Goal: Task Accomplishment & Management: Manage account settings

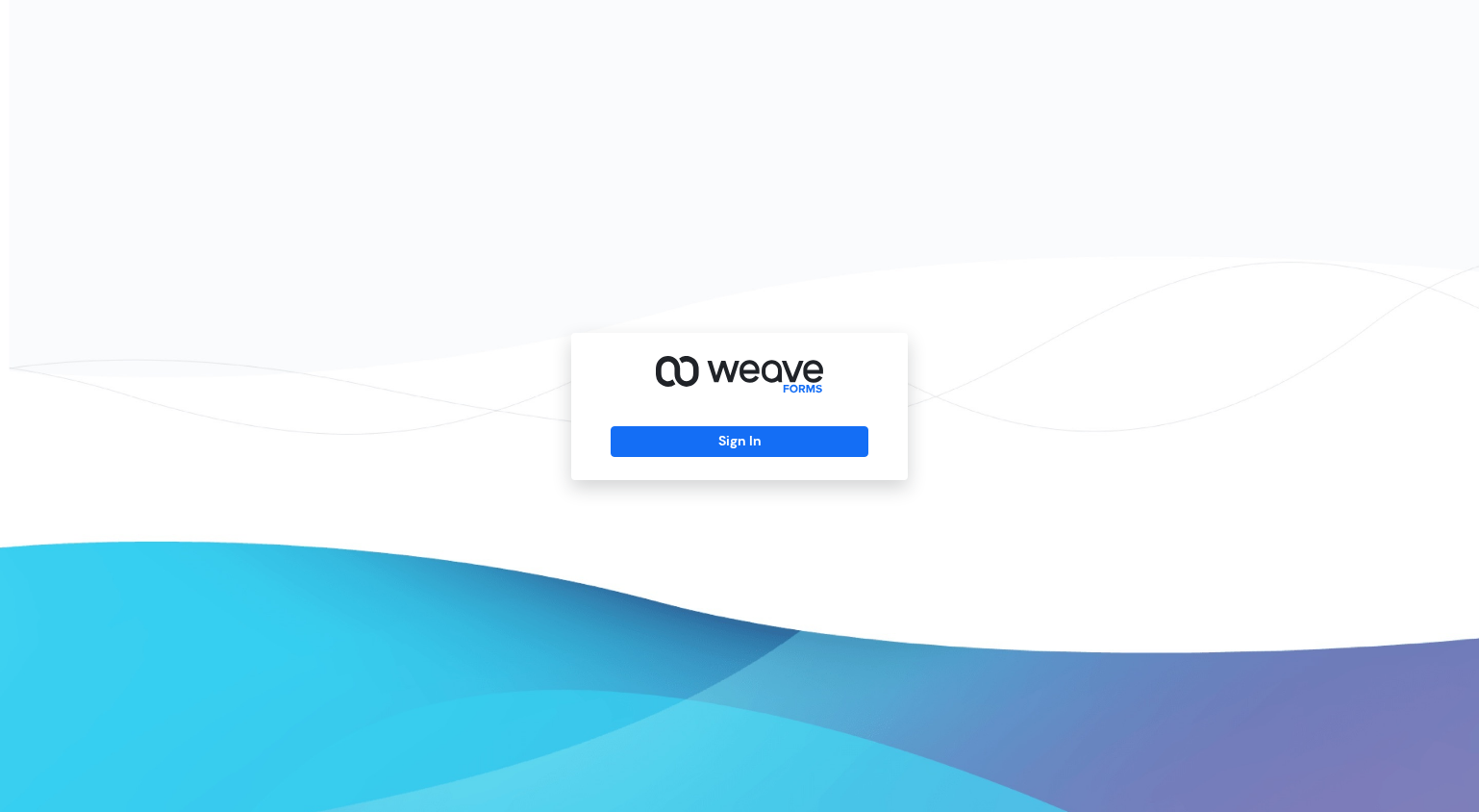
click at [703, 424] on div "Sign In" at bounding box center [740, 406] width 337 height 147
click at [703, 434] on button "Sign In" at bounding box center [739, 442] width 257 height 31
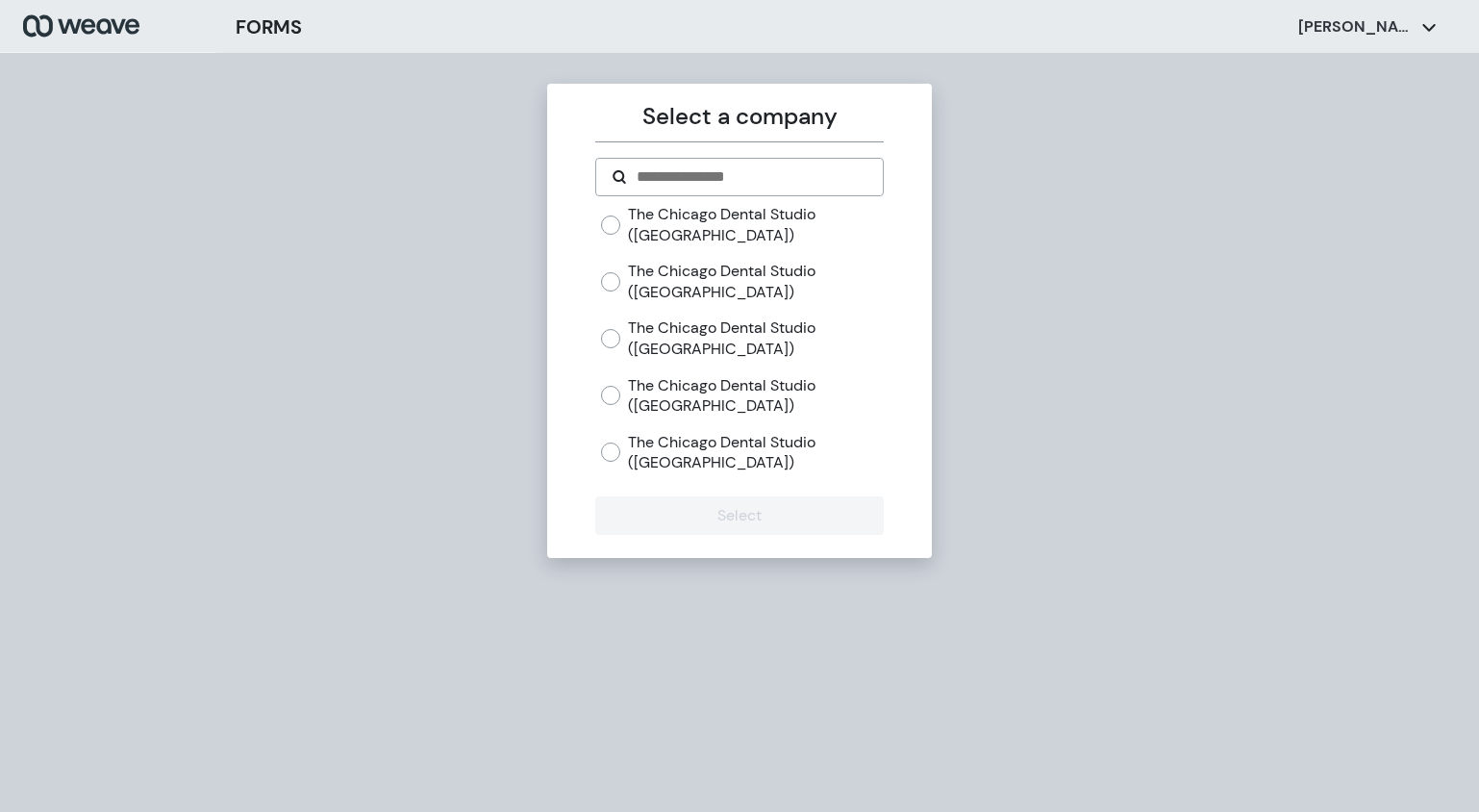
click at [676, 288] on label "The Chicago Dental Studio ([GEOGRAPHIC_DATA])" at bounding box center [755, 281] width 255 height 41
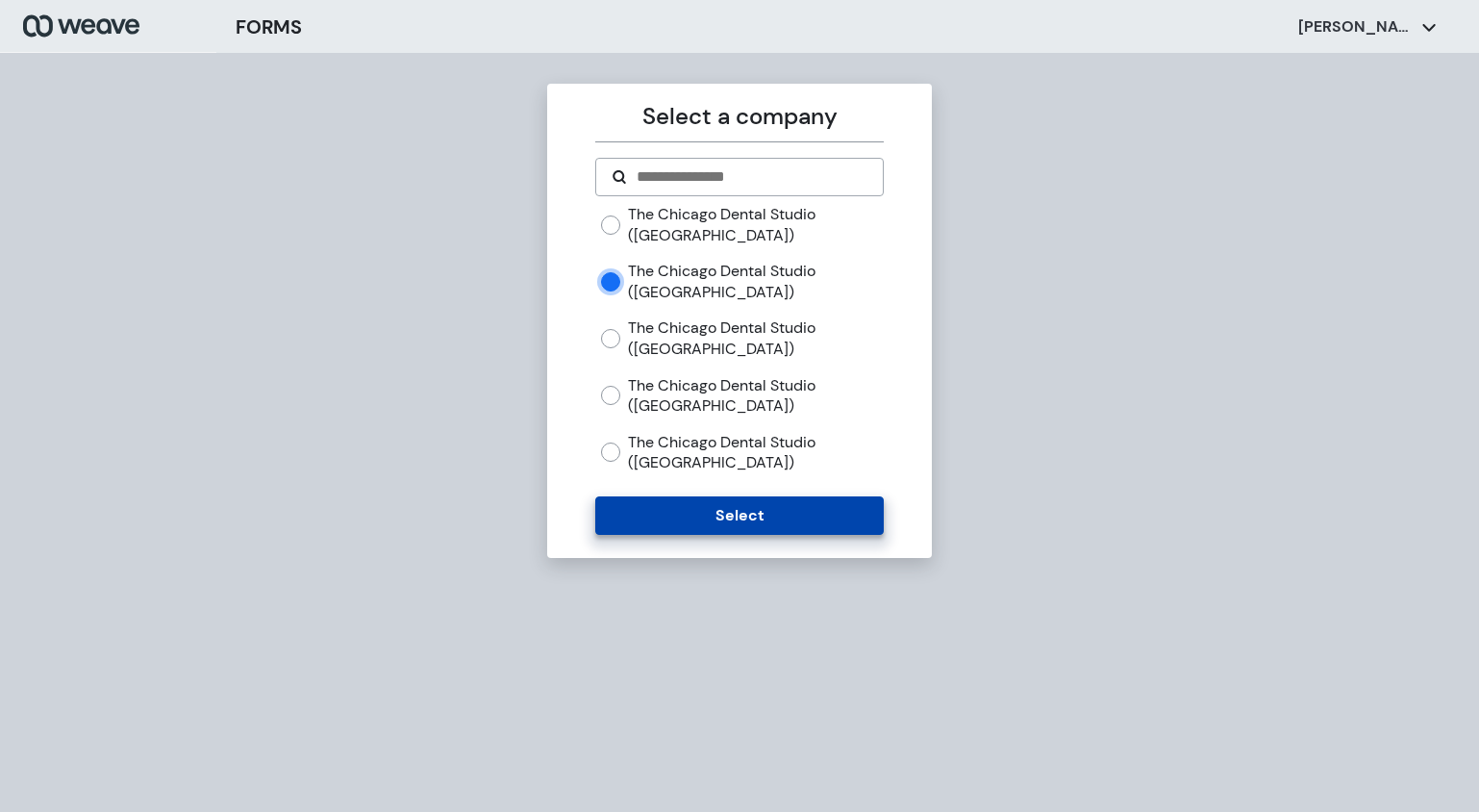
click at [756, 506] on button "Select" at bounding box center [739, 516] width 288 height 38
